Goal: Task Accomplishment & Management: Use online tool/utility

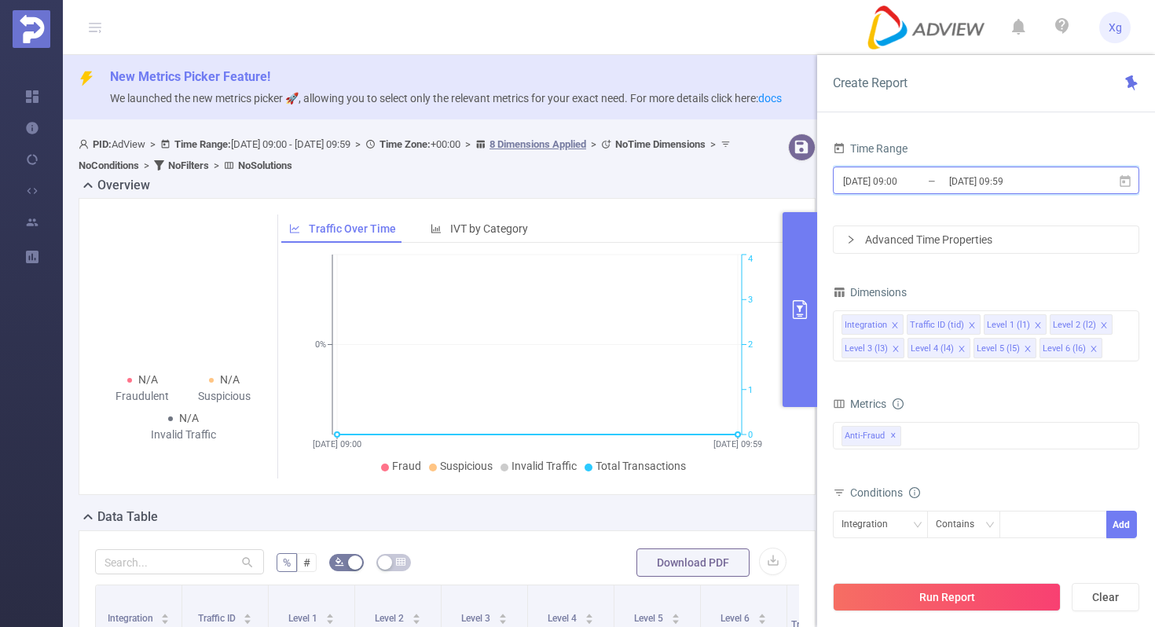
click at [1131, 178] on icon at bounding box center [1125, 181] width 14 height 14
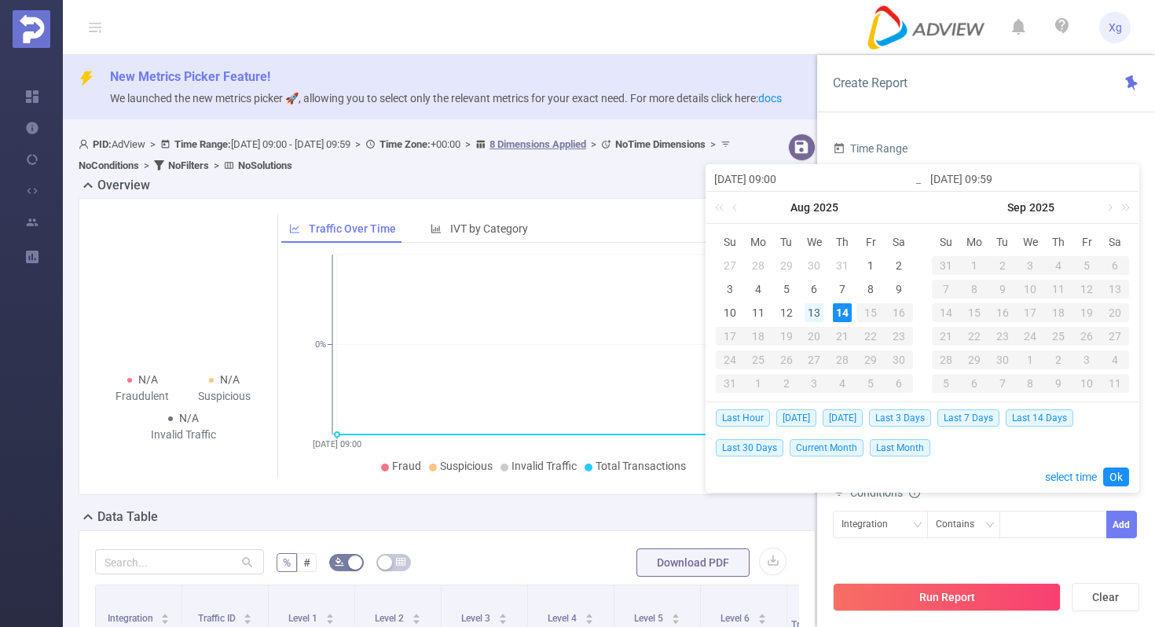
click at [817, 312] on div "13" at bounding box center [813, 312] width 19 height 19
click at [779, 309] on div "12" at bounding box center [786, 312] width 19 height 19
type input "[DATE] 09:00"
type input "[DATE] 09:59"
type input "[DATE] 09:00"
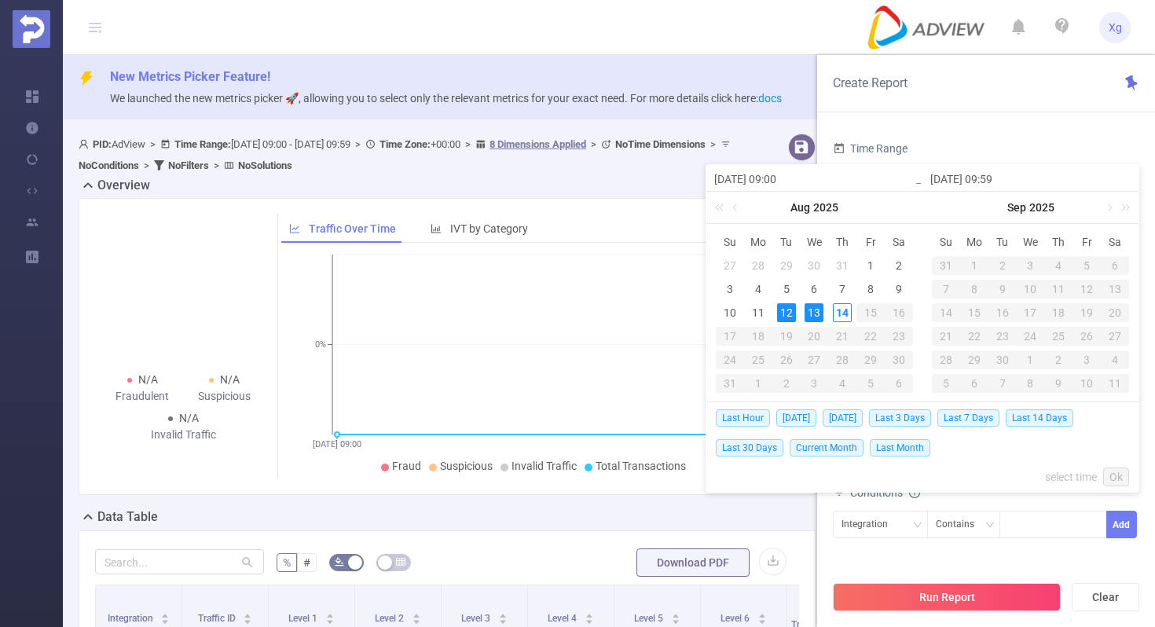
type input "[DATE] 09:59"
click at [806, 310] on div "13" at bounding box center [813, 312] width 19 height 19
click at [789, 313] on div "12" at bounding box center [786, 312] width 19 height 19
click at [1119, 477] on link "Ok" at bounding box center [1116, 476] width 26 height 19
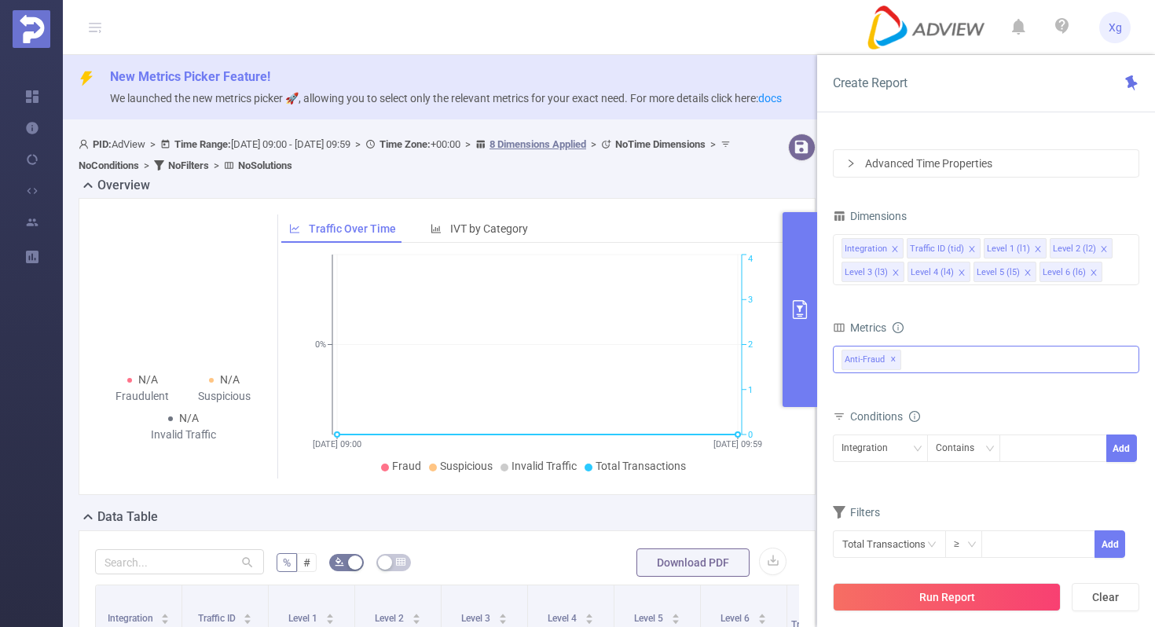
click at [939, 368] on div "Anti-Fraud ✕" at bounding box center [986, 359] width 306 height 27
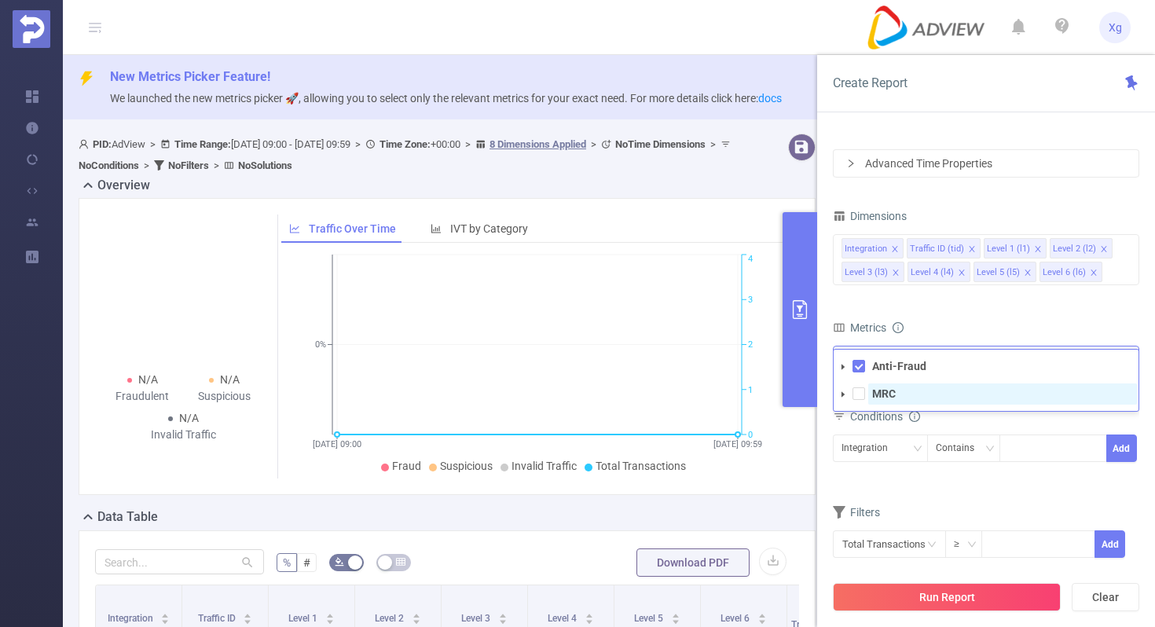
click at [894, 394] on strong "MRC" at bounding box center [884, 393] width 24 height 13
click at [901, 487] on form "Dimensions Integration Traffic ID (tid) Level 1 (l1) Level 2 (l2) Level 3 (l3) …" at bounding box center [986, 391] width 306 height 373
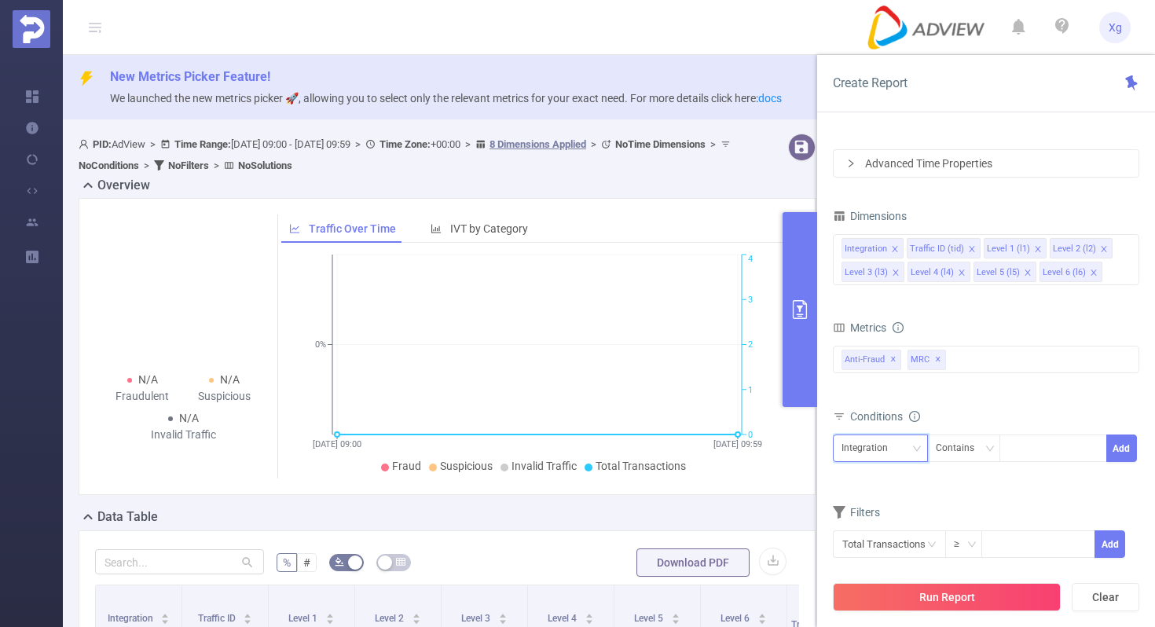
click at [915, 461] on div "Integration" at bounding box center [880, 447] width 95 height 27
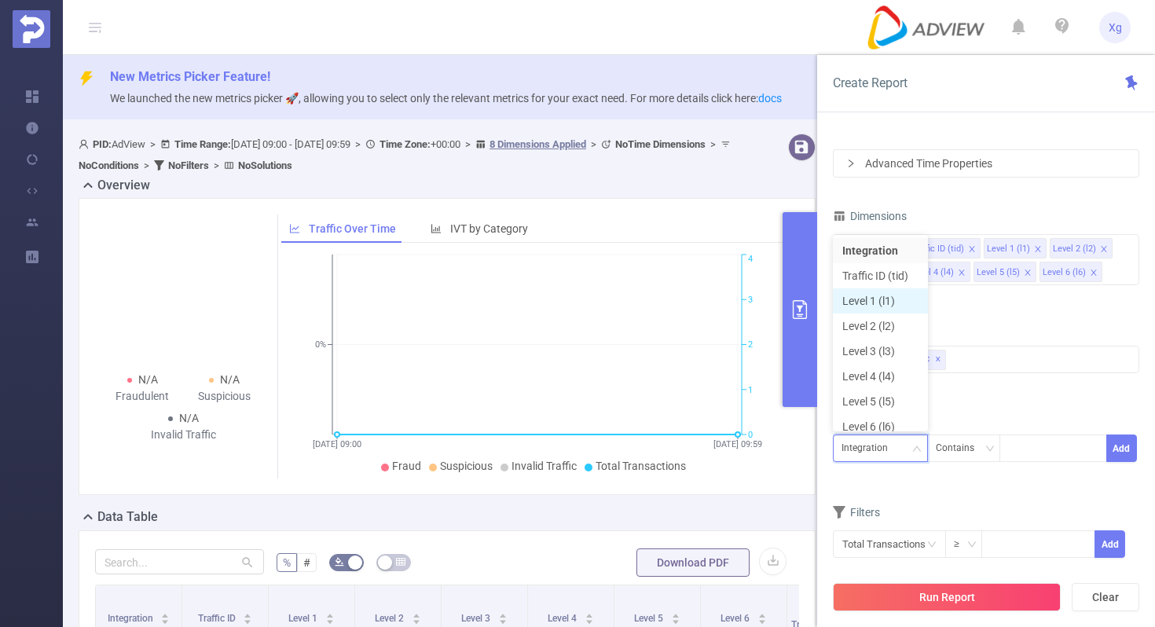
click at [884, 306] on li "Level 1 (l1)" at bounding box center [880, 300] width 95 height 25
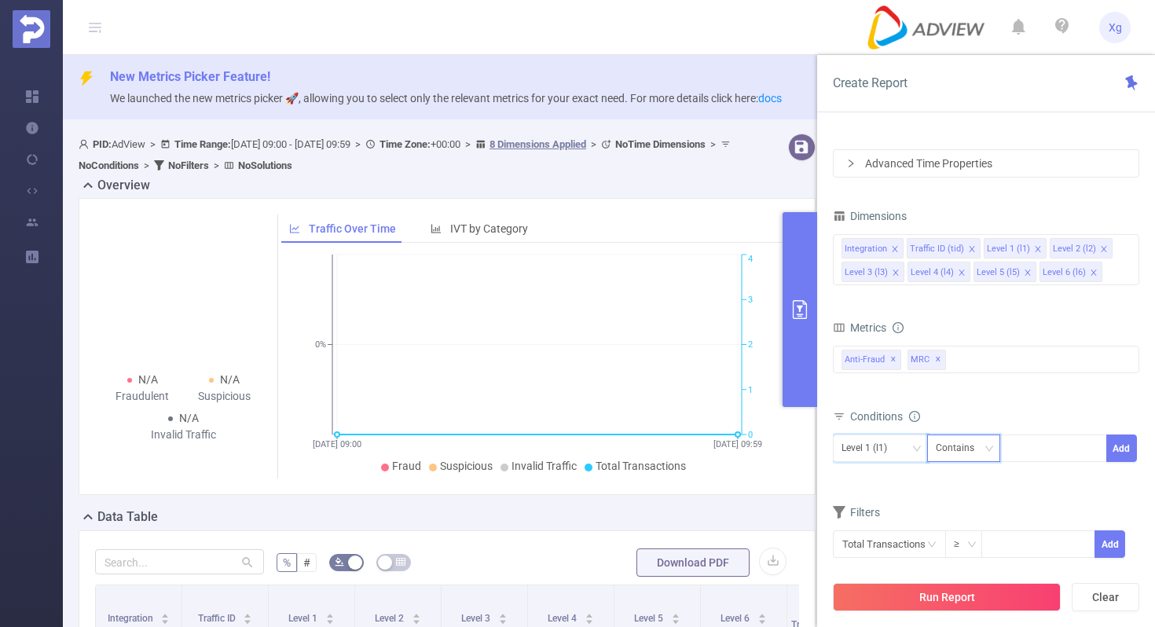
click at [988, 450] on icon "icon: down" at bounding box center [988, 448] width 9 height 9
click at [961, 497] on li "Is" at bounding box center [978, 505] width 104 height 25
click at [1043, 445] on div at bounding box center [1053, 448] width 90 height 26
paste input "SDK20251027100433rl914gqy5dqusfq"
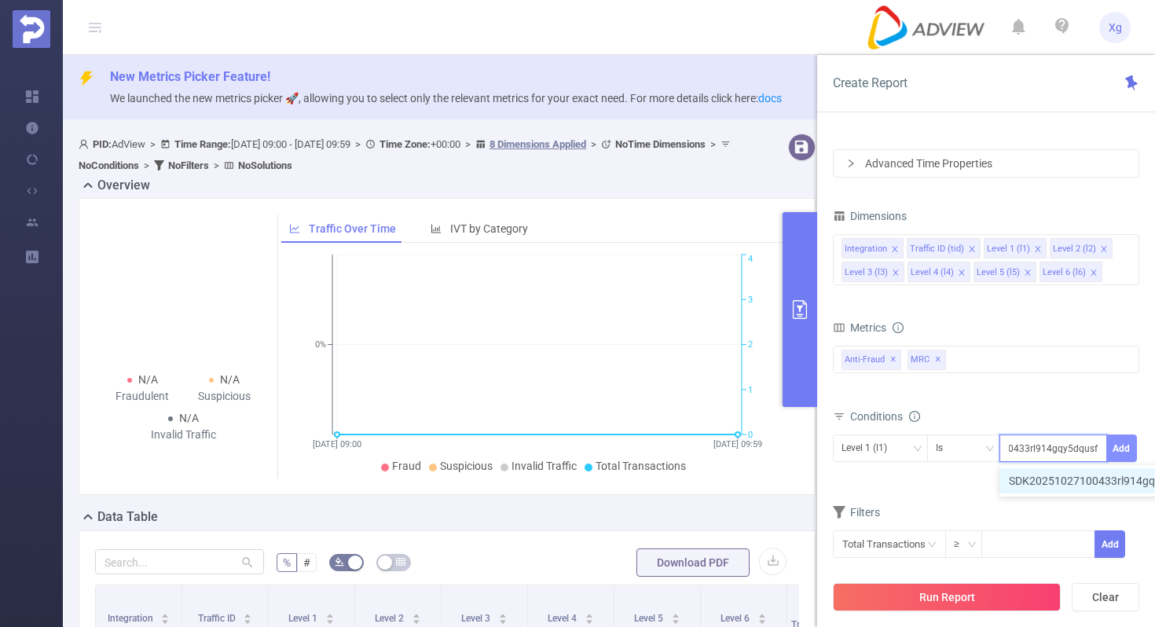
type input "SDK20251027100433rl914gqy5dqusfq"
click at [1122, 444] on button "Add" at bounding box center [1121, 447] width 31 height 27
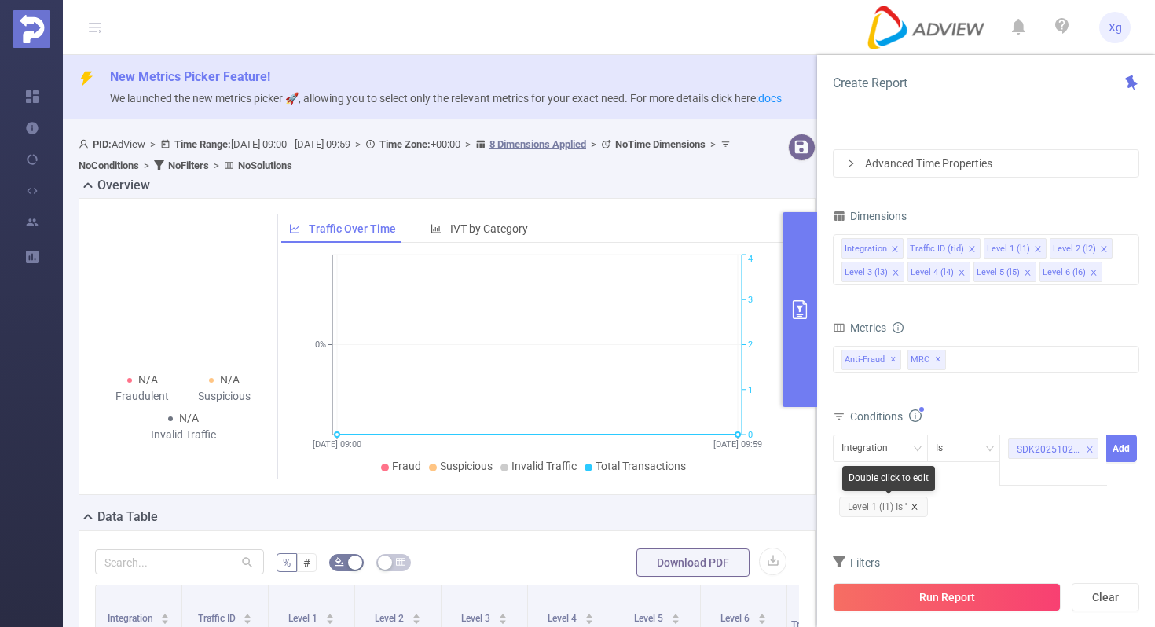
click at [915, 509] on icon "icon: close" at bounding box center [914, 507] width 8 height 8
click at [915, 456] on div "Integration" at bounding box center [880, 448] width 78 height 26
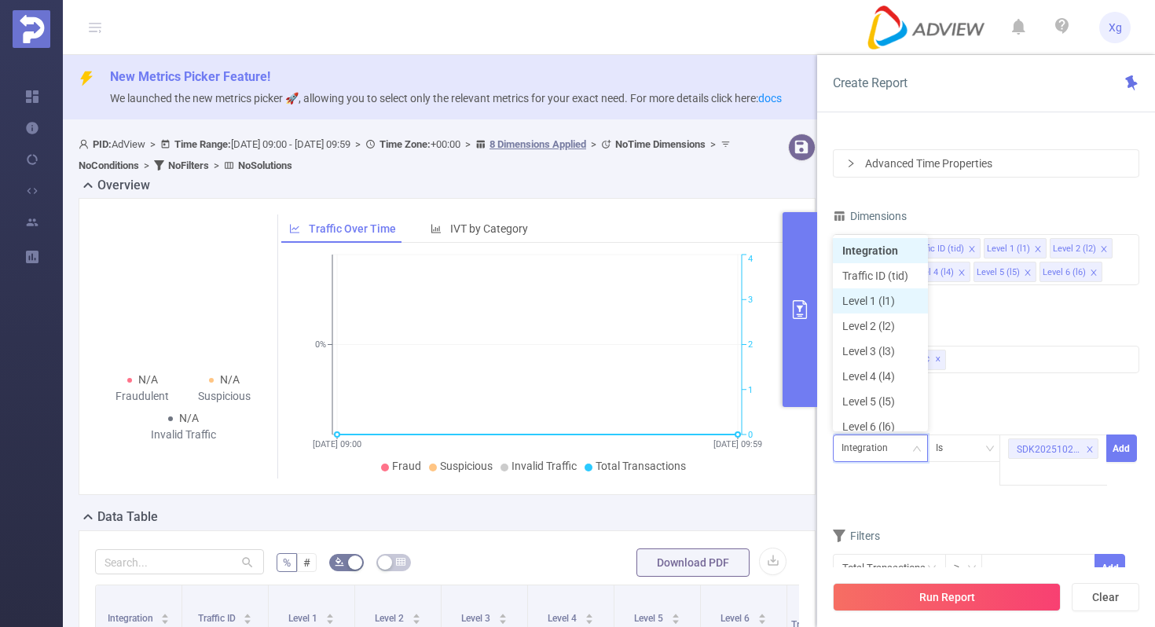
scroll to position [8, 0]
click at [881, 296] on li "Level 1 (l1)" at bounding box center [880, 292] width 95 height 25
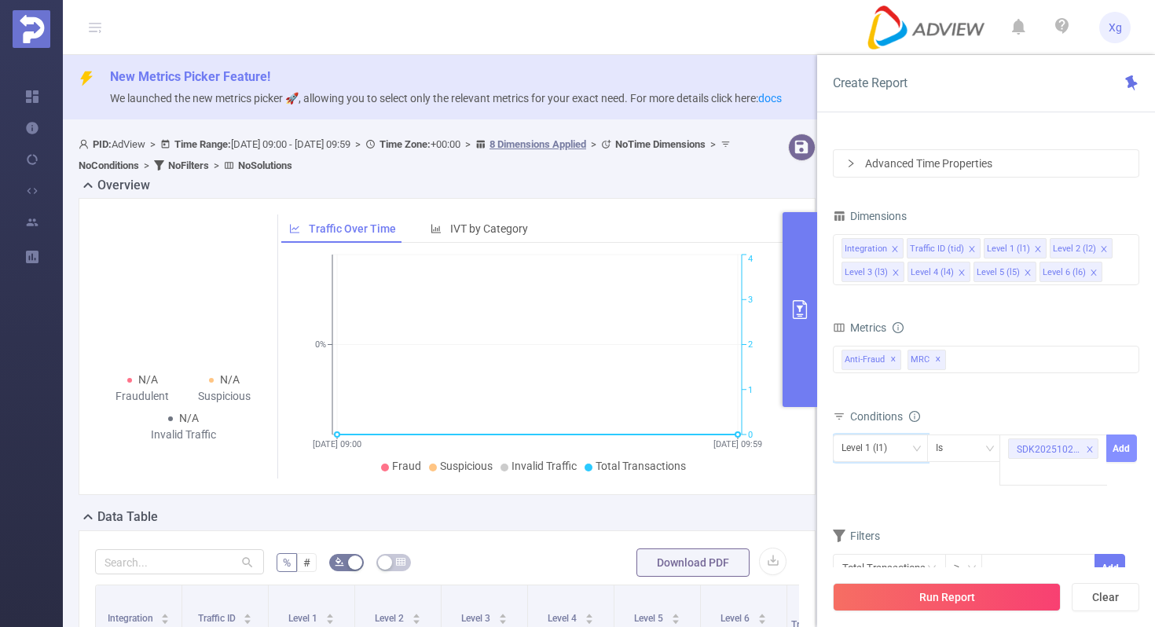
click at [1132, 445] on button "Add" at bounding box center [1121, 447] width 31 height 27
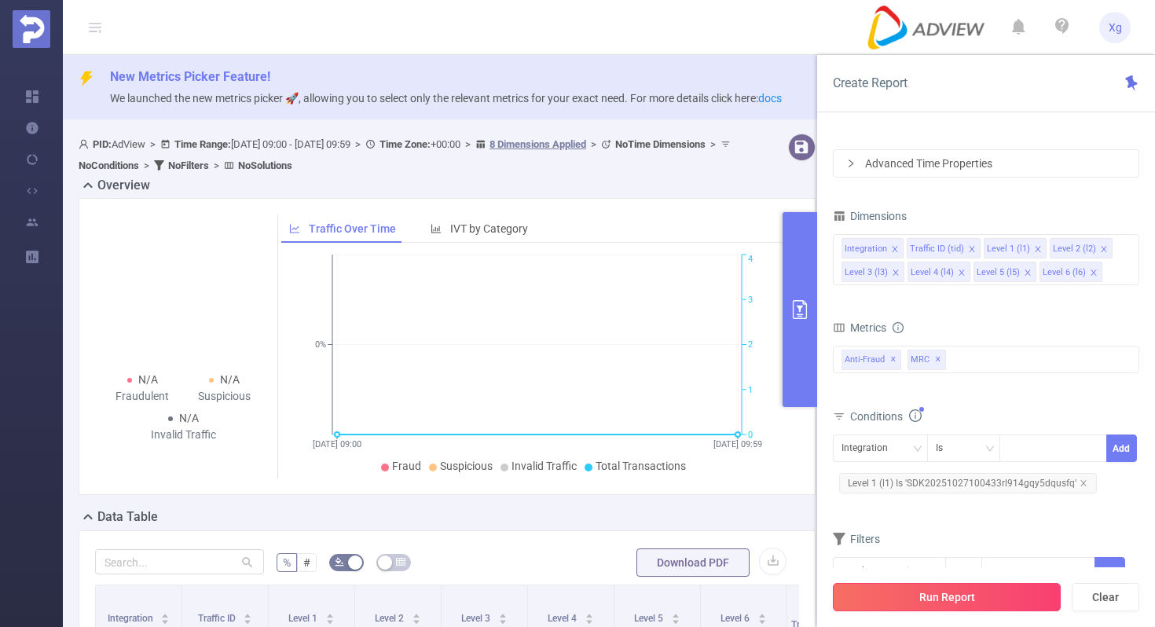
click at [932, 573] on button "Run Report" at bounding box center [947, 597] width 228 height 28
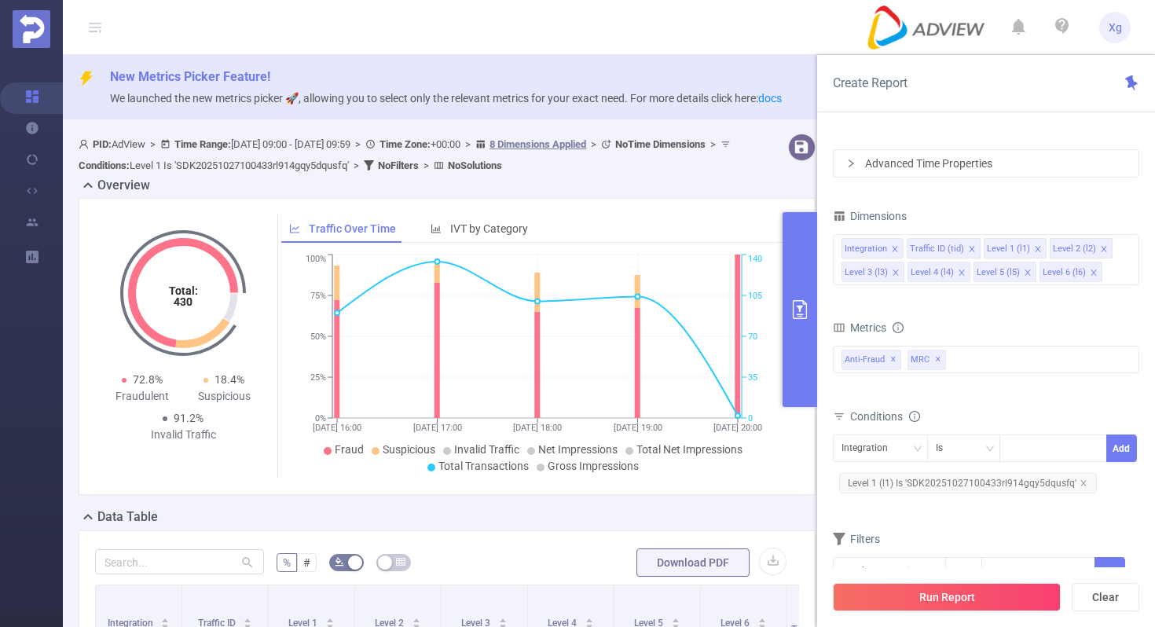
click at [803, 304] on icon "primary" at bounding box center [800, 309] width 14 height 19
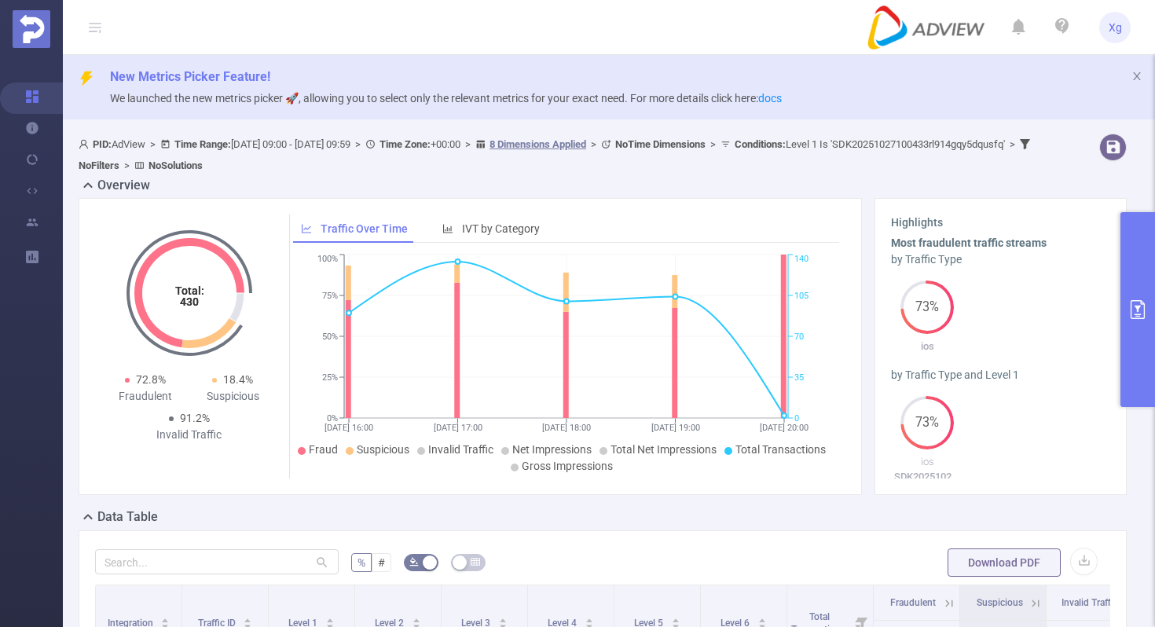
click at [1138, 313] on button "primary" at bounding box center [1137, 309] width 35 height 195
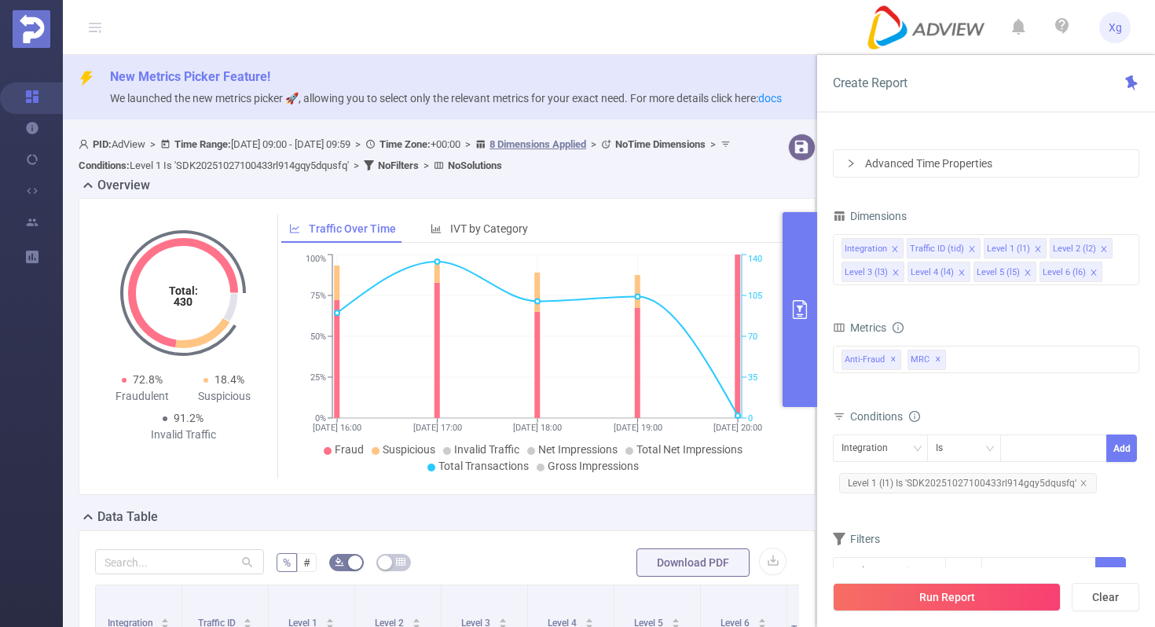
click at [943, 488] on span "Level 1 (l1) Is 'SDK20251027100433rl914gqy5dqusfq'" at bounding box center [968, 483] width 258 height 20
click at [1090, 444] on icon "icon: close-circle" at bounding box center [1093, 446] width 9 height 9
click at [1046, 444] on div "SDK20251027100433rl914gqy5dqusfq" at bounding box center [1053, 448] width 90 height 26
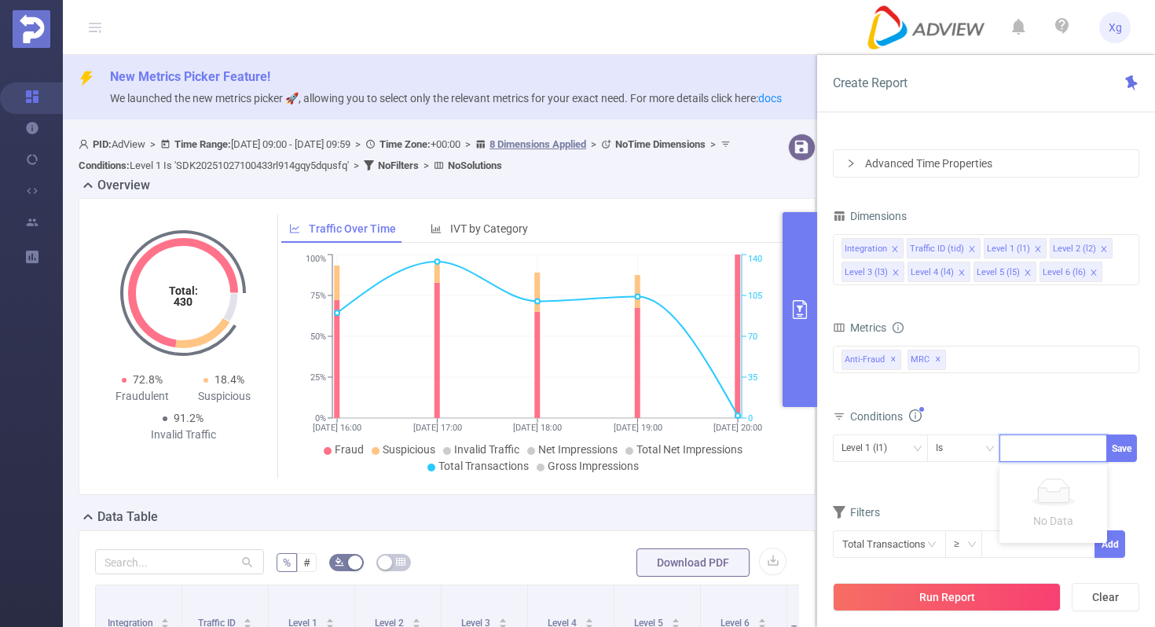
paste input "SDK20251027100416ef3zw1jaw6sldu6"
type input "SDK20251027100416ef3zw1jaw6sldu6"
click at [1126, 438] on button "Save" at bounding box center [1121, 447] width 31 height 27
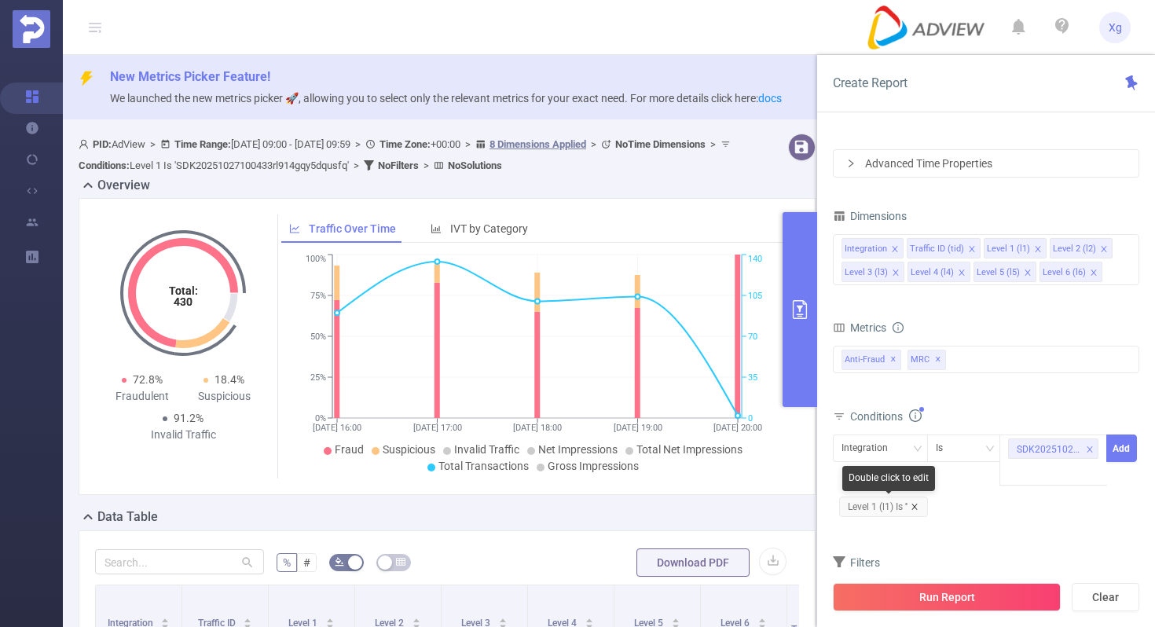
click at [916, 504] on icon "icon: close" at bounding box center [913, 506] width 5 height 5
click at [909, 443] on div "Integration" at bounding box center [880, 448] width 78 height 26
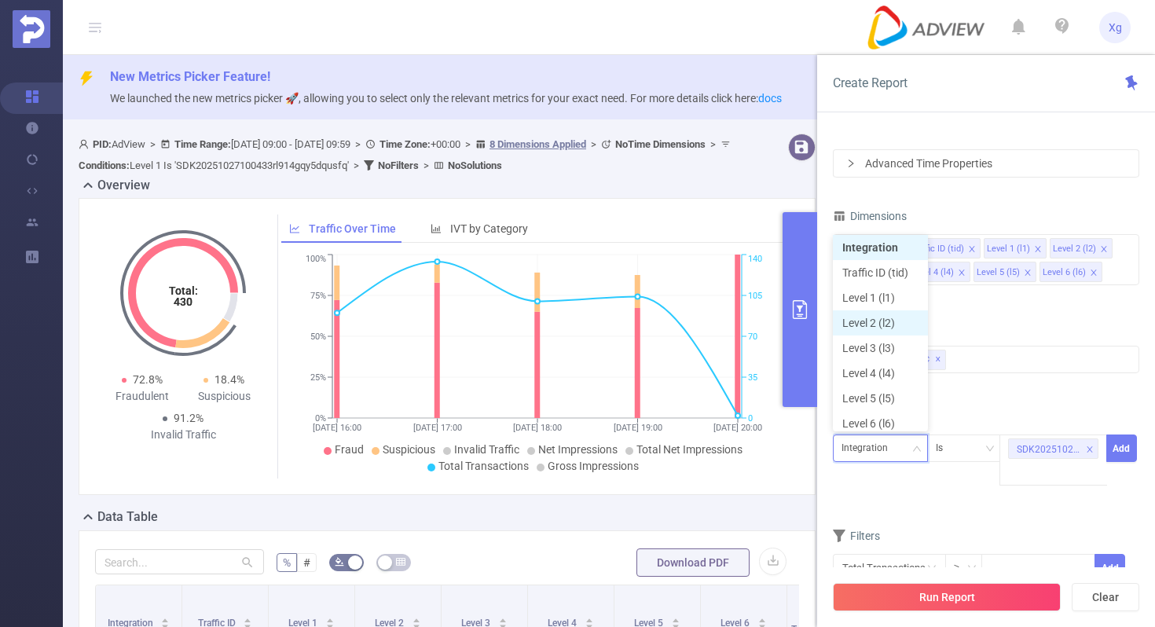
scroll to position [8, 0]
click at [893, 297] on li "Level 1 (l1)" at bounding box center [880, 292] width 95 height 25
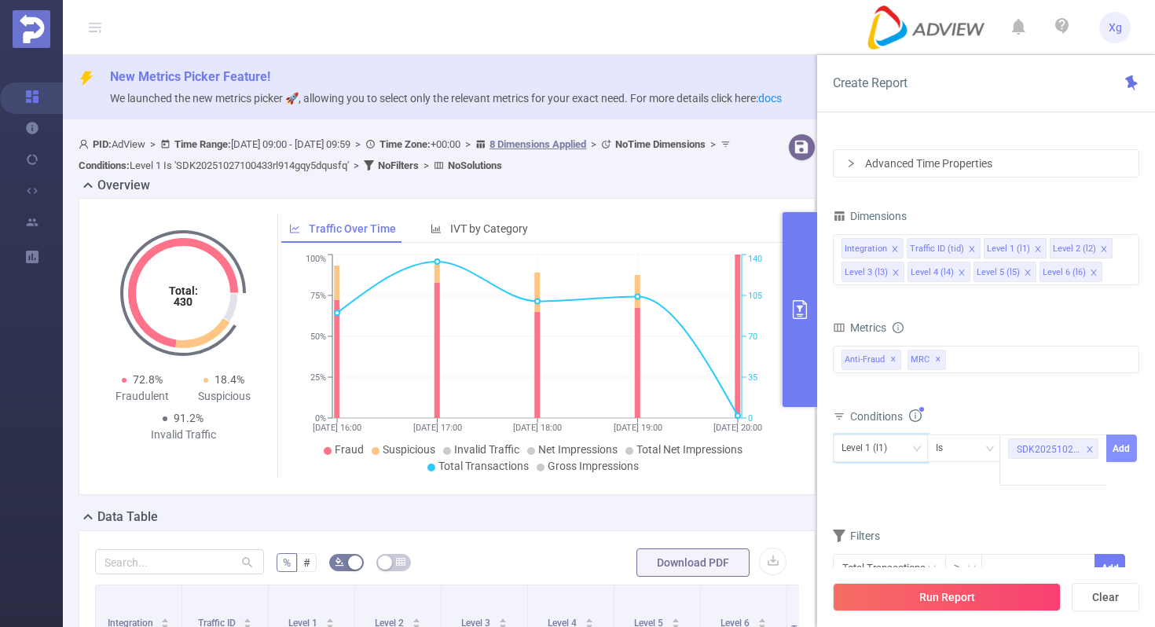
click at [1119, 442] on button "Add" at bounding box center [1121, 447] width 31 height 27
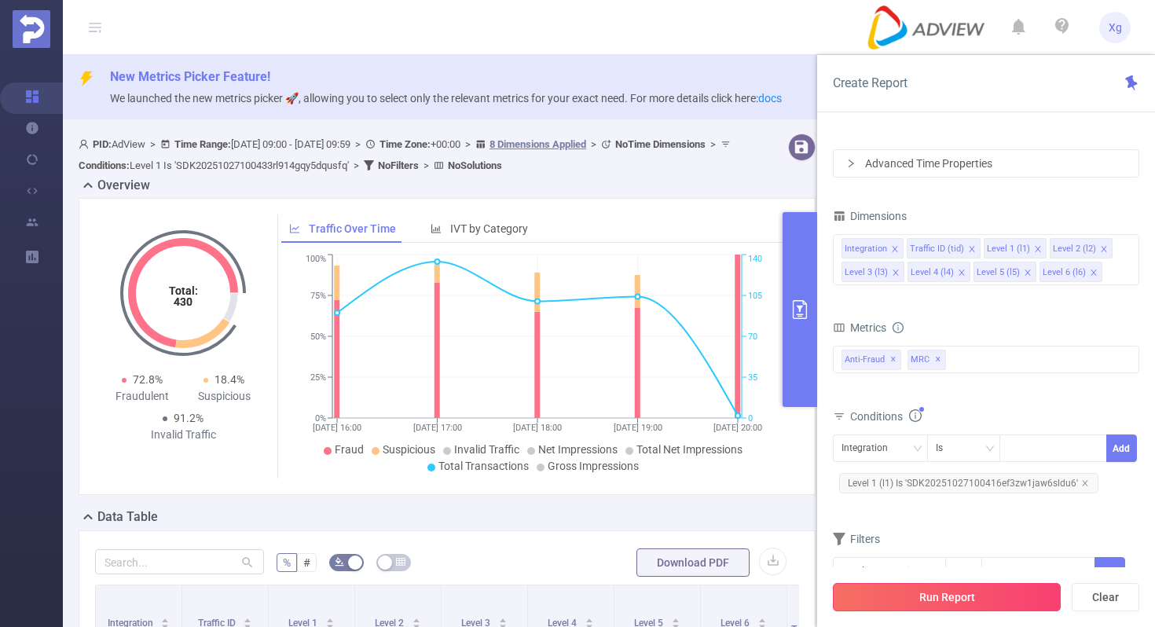
click at [877, 573] on button "Run Report" at bounding box center [947, 597] width 228 height 28
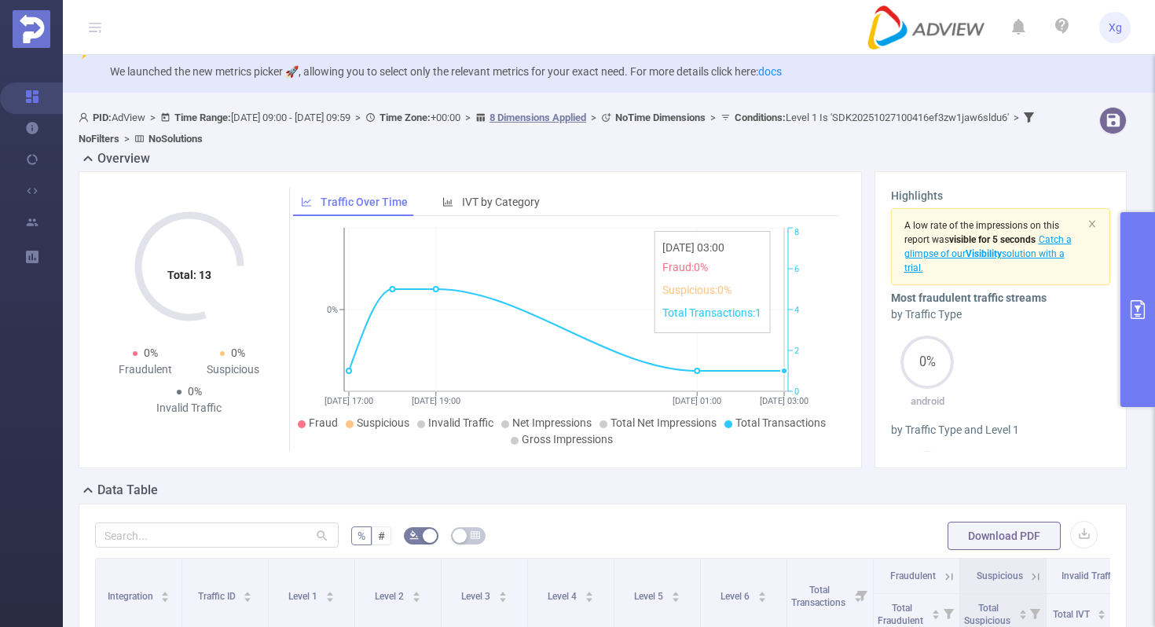
scroll to position [28, 0]
click at [1138, 307] on icon "primary" at bounding box center [1137, 309] width 14 height 19
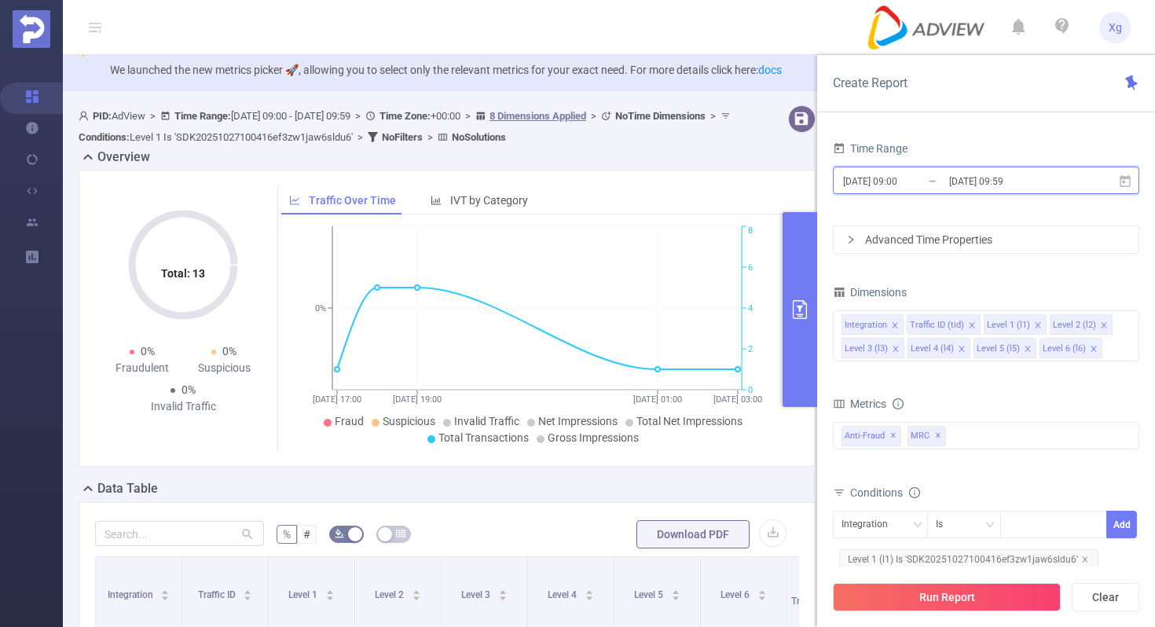
click at [1121, 181] on icon at bounding box center [1125, 181] width 14 height 14
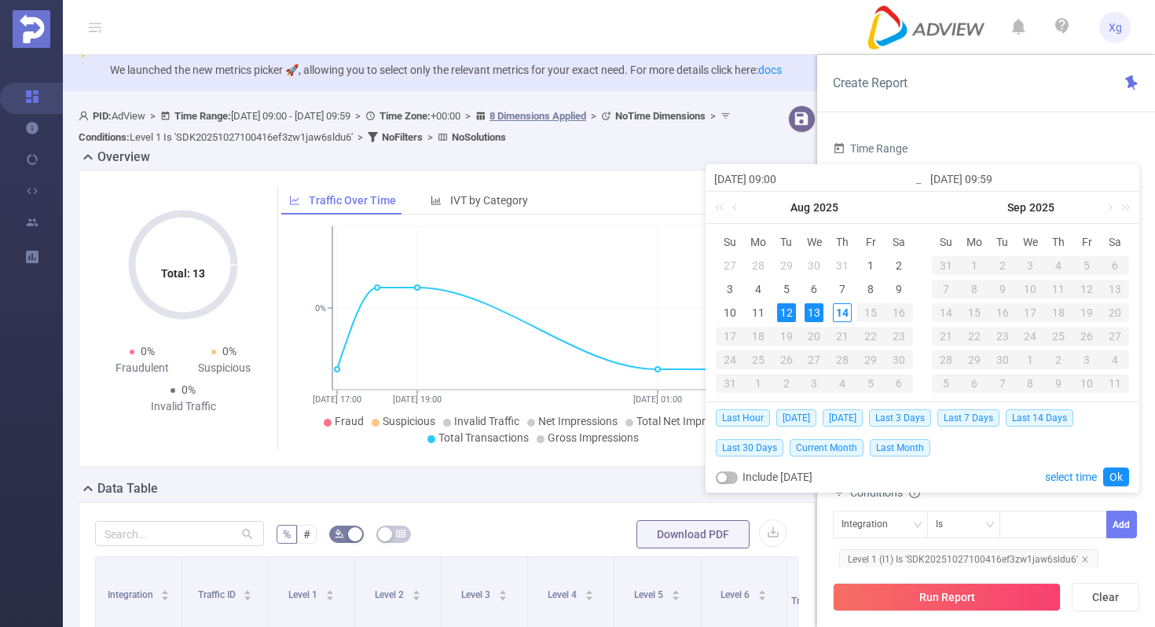
click at [817, 312] on div "13" at bounding box center [813, 312] width 19 height 19
type input "[DATE] 09:00"
click at [1116, 478] on link "Ok" at bounding box center [1116, 476] width 26 height 19
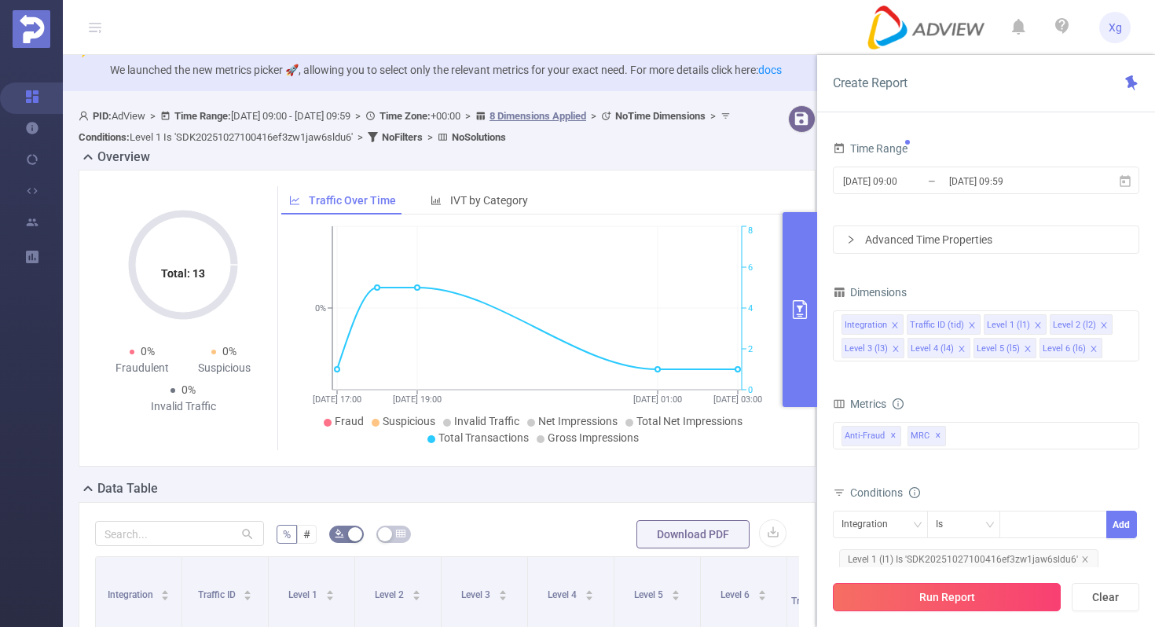
click at [992, 573] on button "Run Report" at bounding box center [947, 597] width 228 height 28
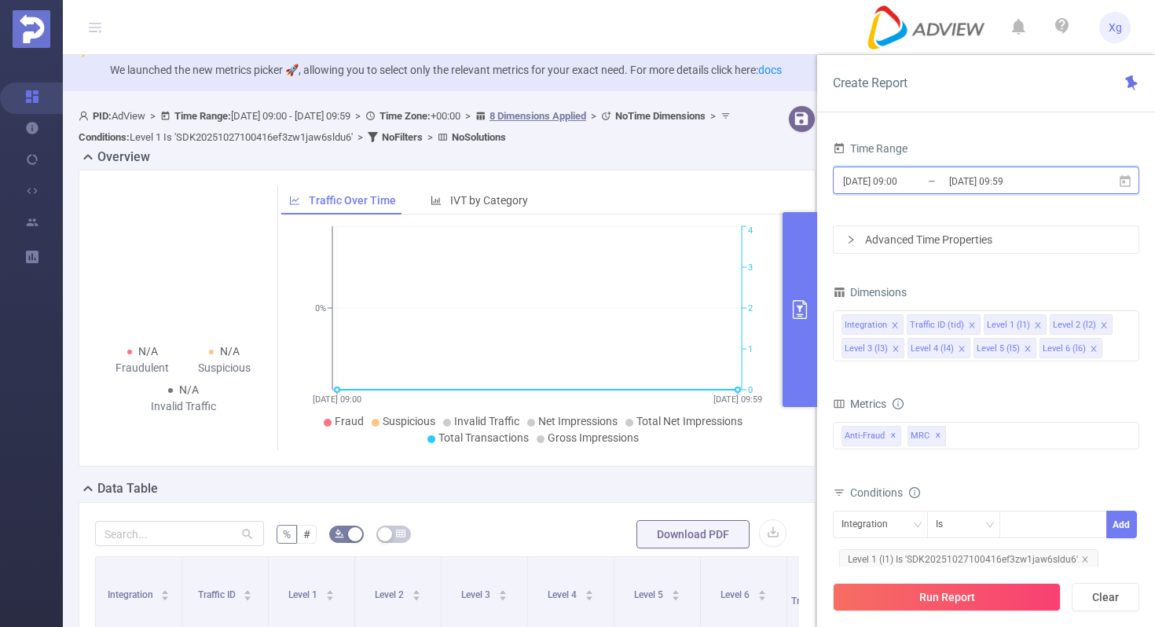
click at [1123, 185] on icon at bounding box center [1124, 180] width 11 height 12
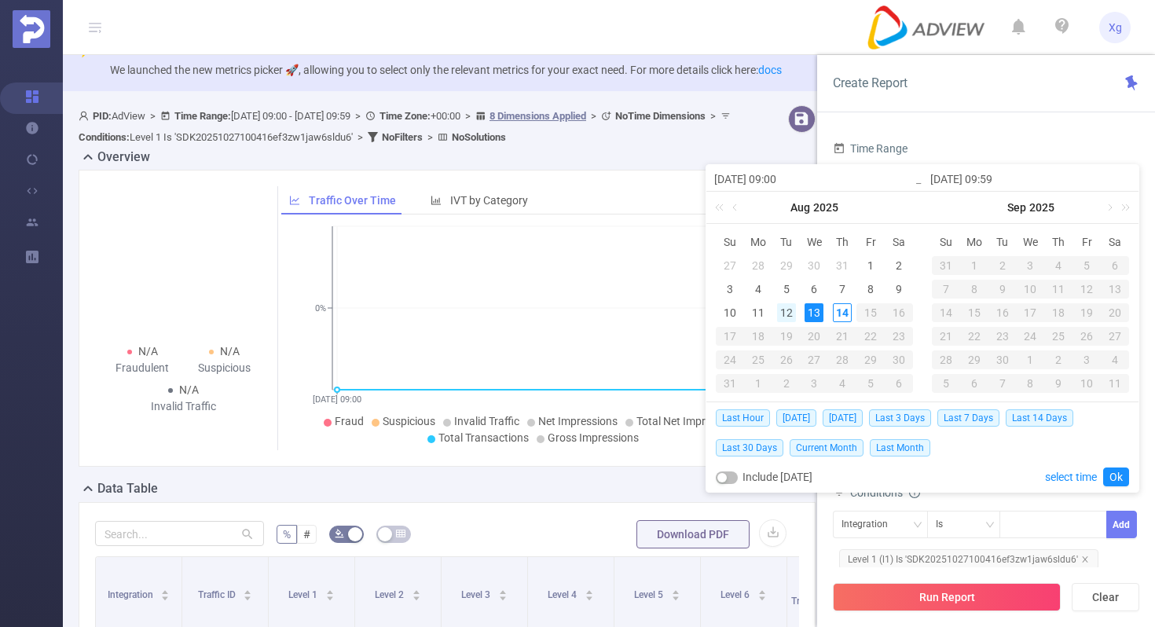
click at [786, 308] on div "12" at bounding box center [786, 312] width 19 height 19
click at [837, 306] on div "14" at bounding box center [842, 312] width 19 height 19
type input "[DATE] 09:00"
type input "[DATE] 09:59"
type input "[DATE] 09:00"
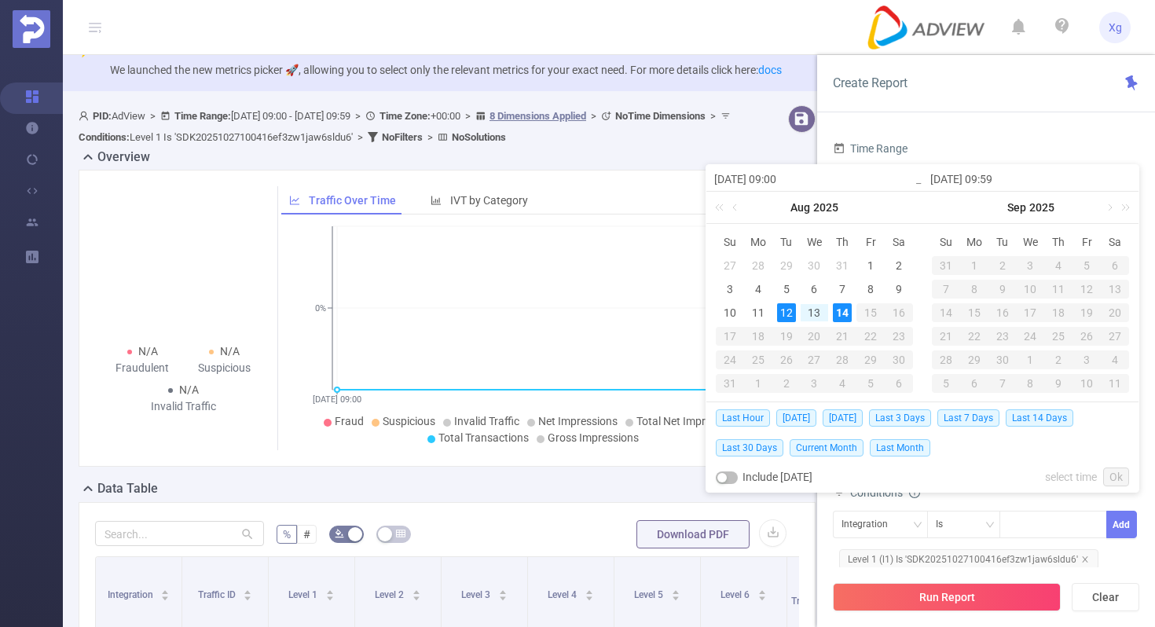
type input "[DATE] 09:59"
click at [906, 287] on div "9" at bounding box center [898, 289] width 19 height 19
click at [756, 311] on div "11" at bounding box center [758, 312] width 19 height 19
type input "[DATE] 09:00"
type input "[DATE] 09:59"
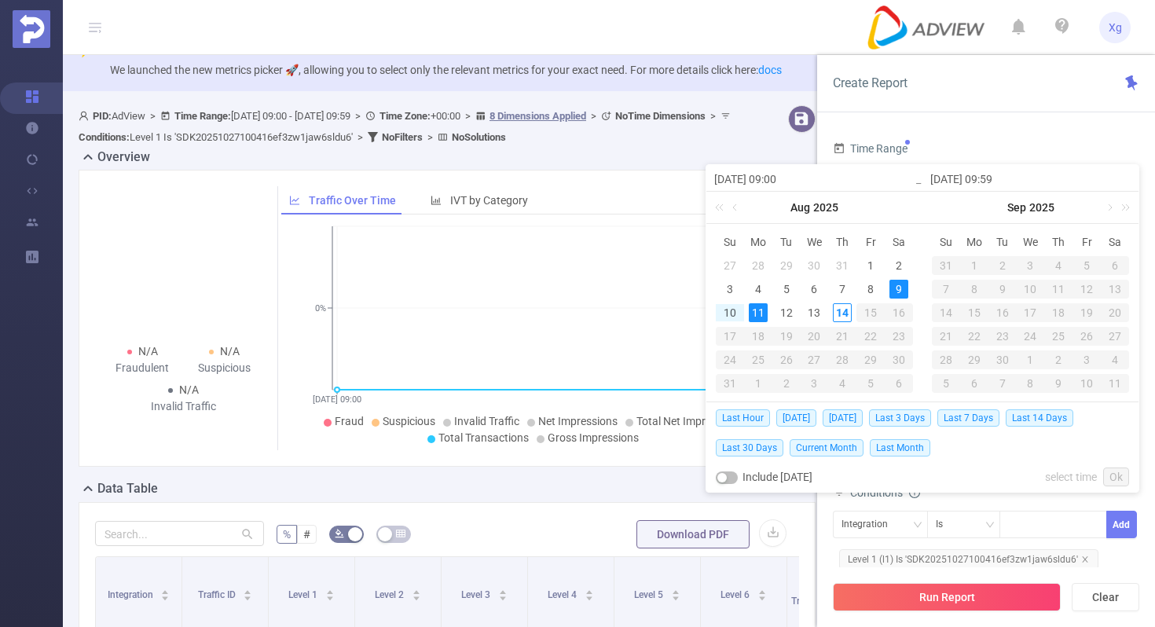
type input "[DATE] 09:00"
type input "[DATE] 09:59"
click at [849, 309] on div "14" at bounding box center [842, 312] width 19 height 19
click at [753, 309] on div "11" at bounding box center [758, 312] width 19 height 19
type input "[DATE] 09:00"
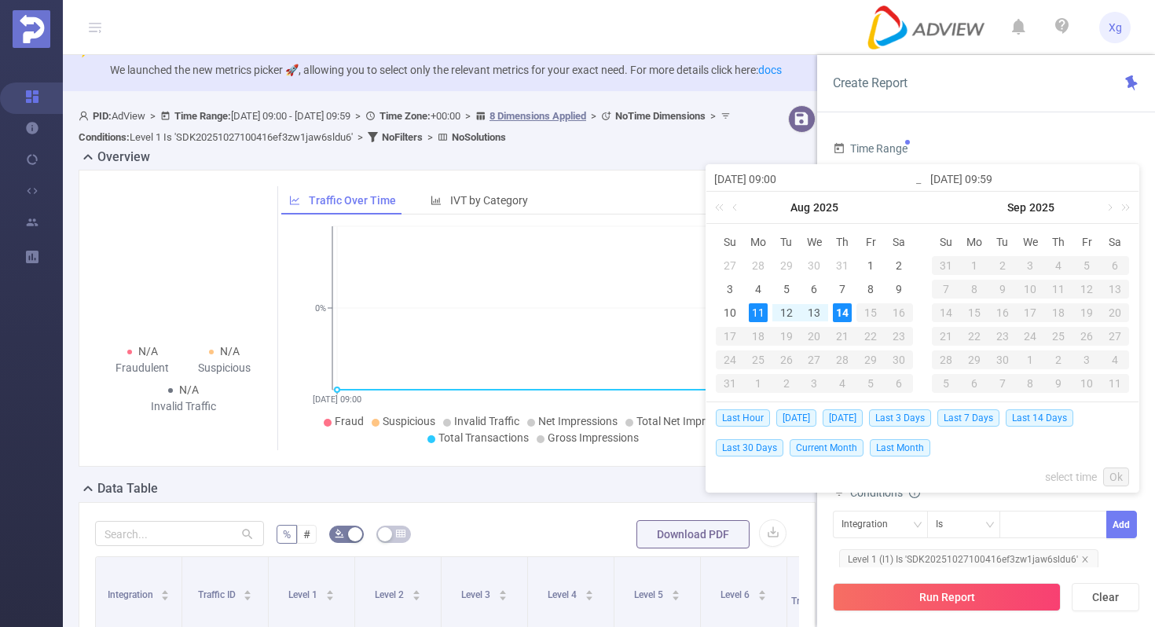
type input "[DATE] 09:59"
type input "[DATE] 09:00"
type input "[DATE] 09:59"
click at [1110, 478] on link "Ok" at bounding box center [1116, 476] width 26 height 19
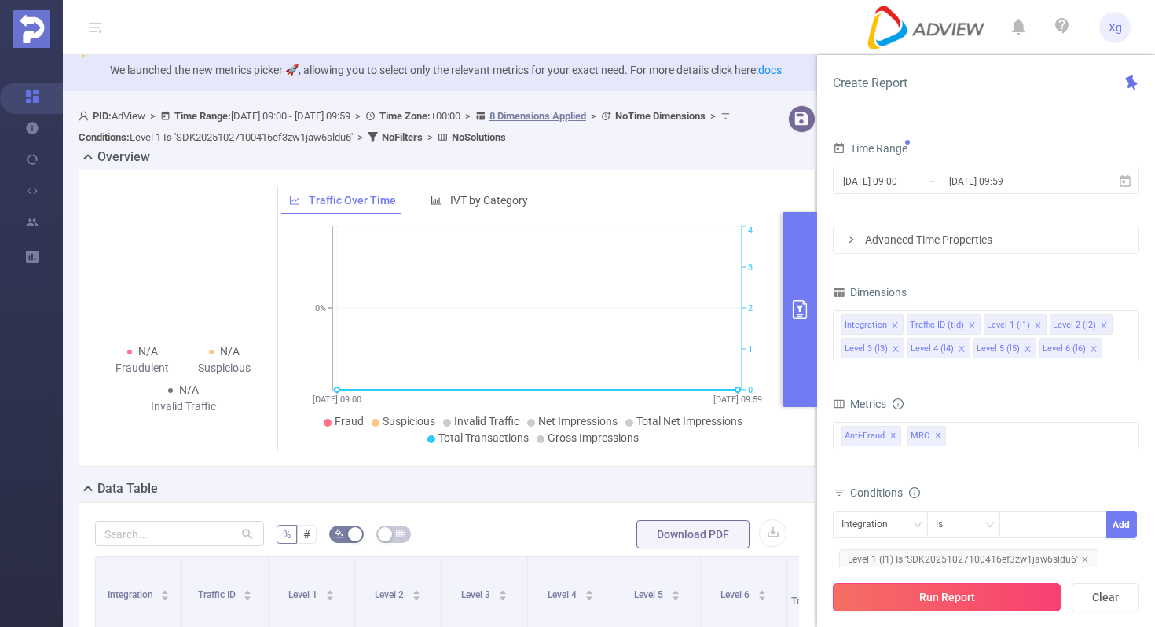
click at [994, 573] on button "Run Report" at bounding box center [947, 597] width 228 height 28
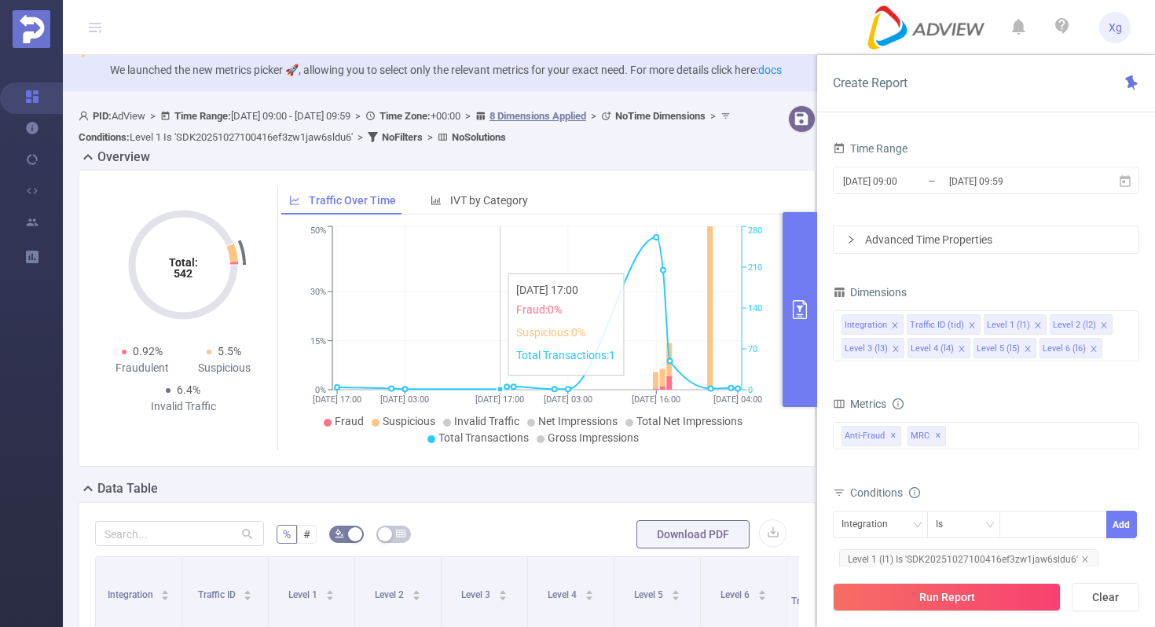
click at [489, 266] on icon "[DATE] 17:00 [DATE] 03:00 [DATE] 17:00 [DATE] 03:00 [DATE] 16:00 [DATE] 04:00 0…" at bounding box center [536, 336] width 511 height 228
